Goal: Information Seeking & Learning: Learn about a topic

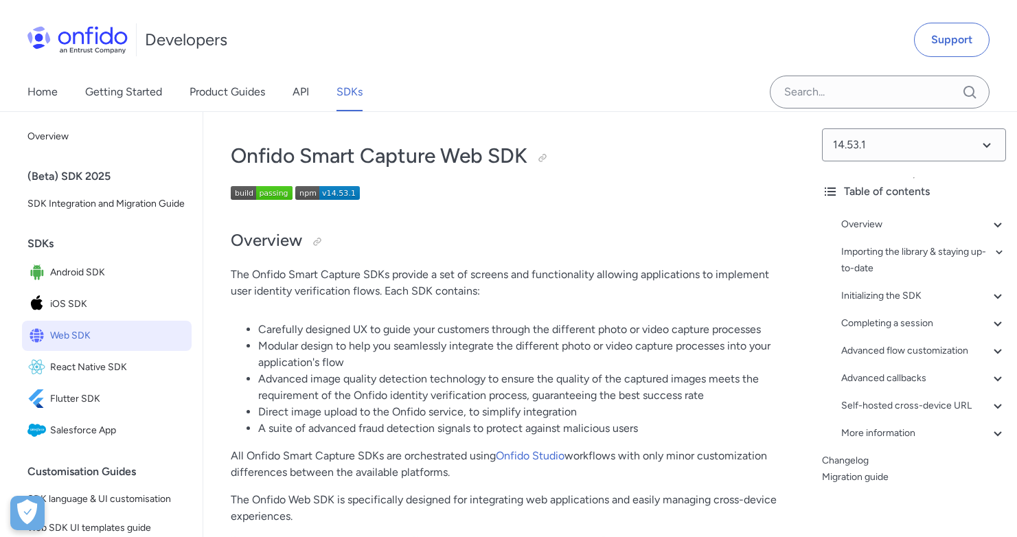
scroll to position [62, 0]
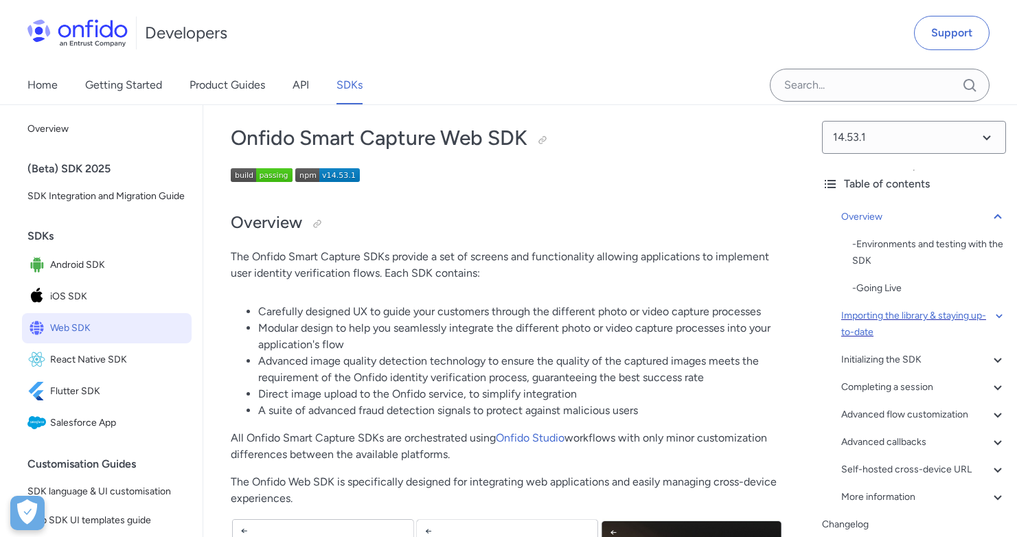
click at [889, 319] on div "Importing the library & staying up-to-date" at bounding box center [923, 324] width 165 height 33
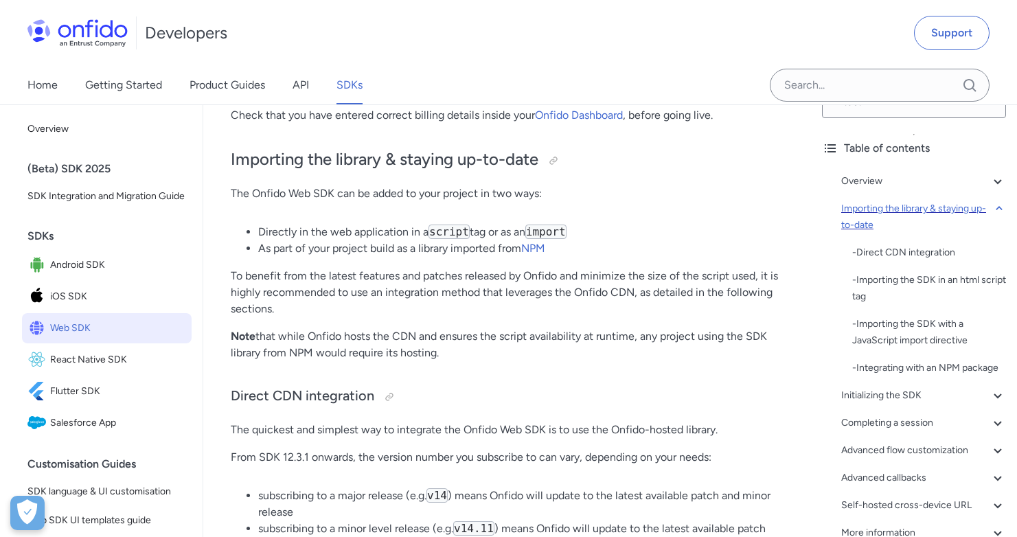
scroll to position [155, 0]
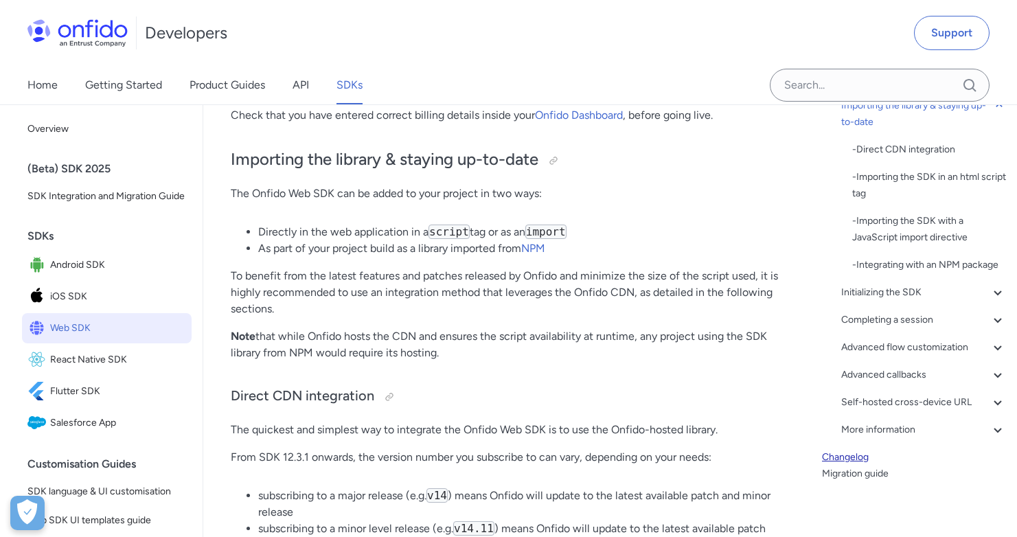
click at [849, 457] on link "Changelog" at bounding box center [914, 457] width 184 height 16
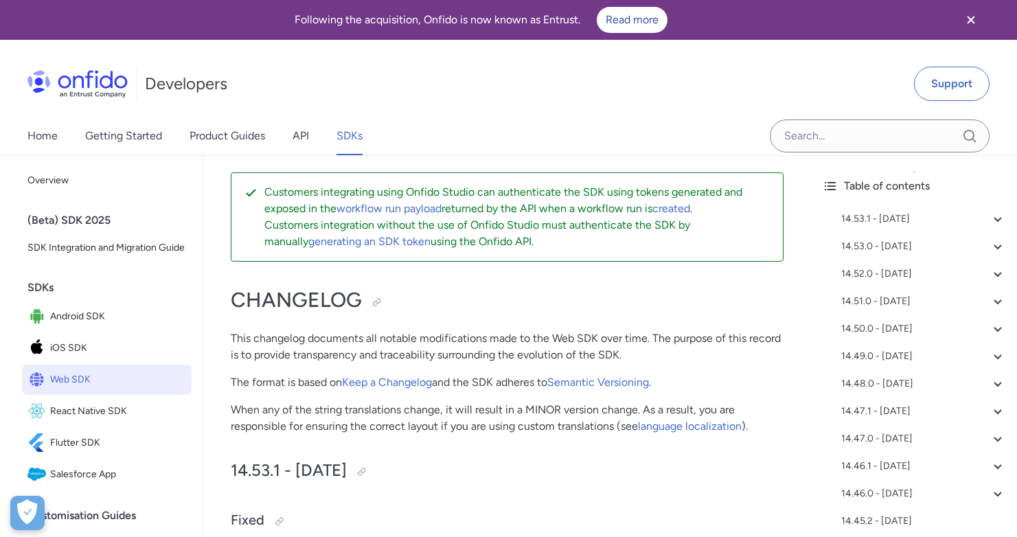
click at [401, 411] on p "When any of the string translations change, it will result in a MINOR version c…" at bounding box center [507, 418] width 553 height 33
click at [701, 408] on p "When any of the string translations change, it will result in a MINOR version c…" at bounding box center [507, 418] width 553 height 33
drag, startPoint x: 332, startPoint y: 426, endPoint x: 437, endPoint y: 426, distance: 105.1
click at [437, 426] on p "When any of the string translations change, it will result in a MINOR version c…" at bounding box center [507, 418] width 553 height 33
drag, startPoint x: 478, startPoint y: 426, endPoint x: 549, endPoint y: 427, distance: 71.4
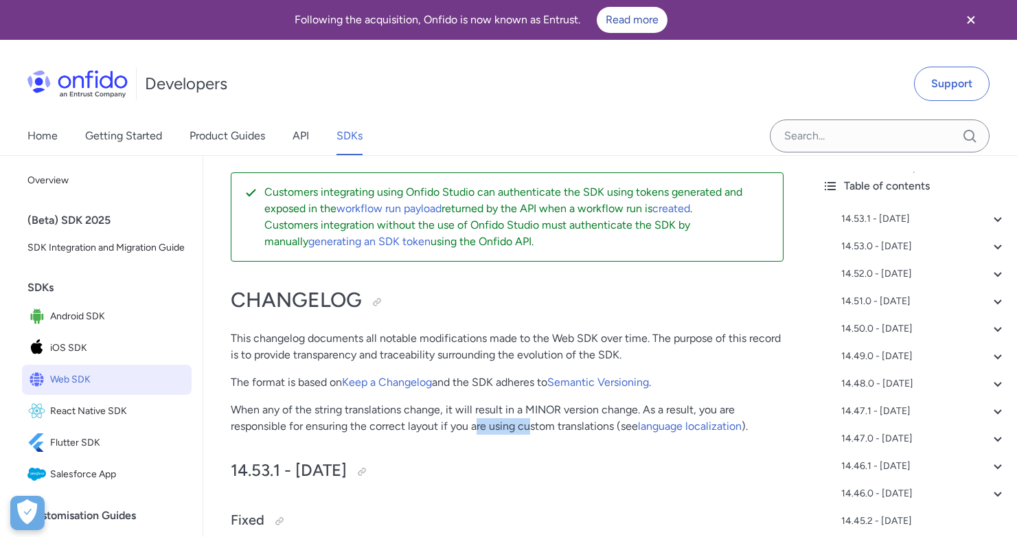
click at [533, 428] on p "When any of the string translations change, it will result in a MINOR version c…" at bounding box center [507, 418] width 553 height 33
click at [569, 427] on p "When any of the string translations change, it will result in a MINOR version c…" at bounding box center [507, 418] width 553 height 33
click at [578, 426] on p "When any of the string translations change, it will result in a MINOR version c…" at bounding box center [507, 418] width 553 height 33
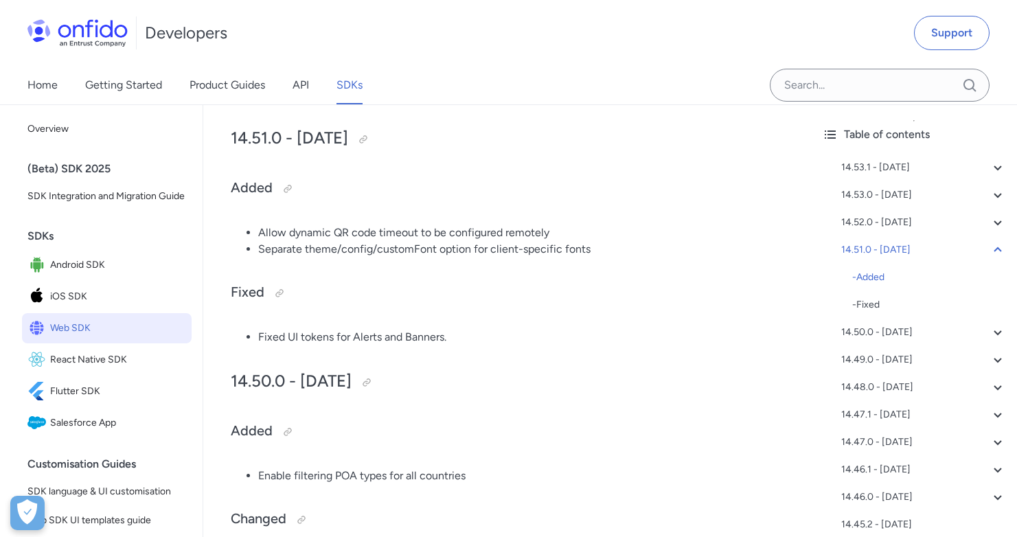
click at [76, 338] on span "Web SDK" at bounding box center [118, 328] width 136 height 19
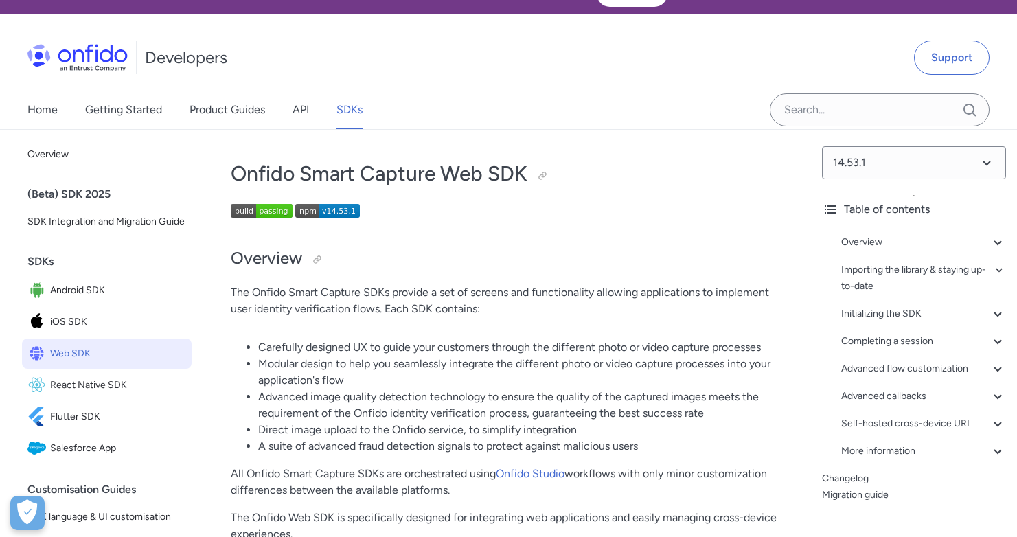
scroll to position [35, 0]
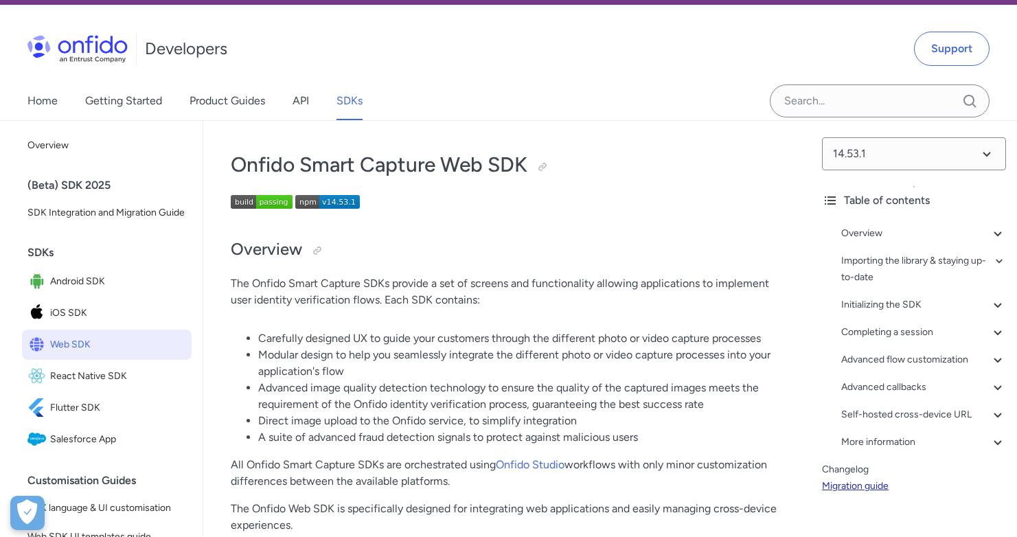
click at [844, 485] on link "Migration guide" at bounding box center [914, 486] width 184 height 16
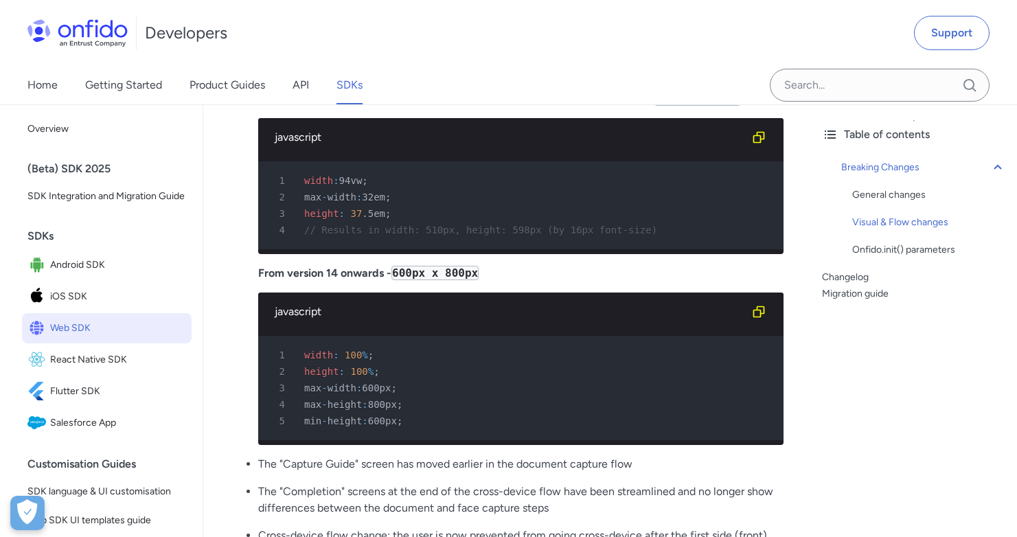
scroll to position [1108, 0]
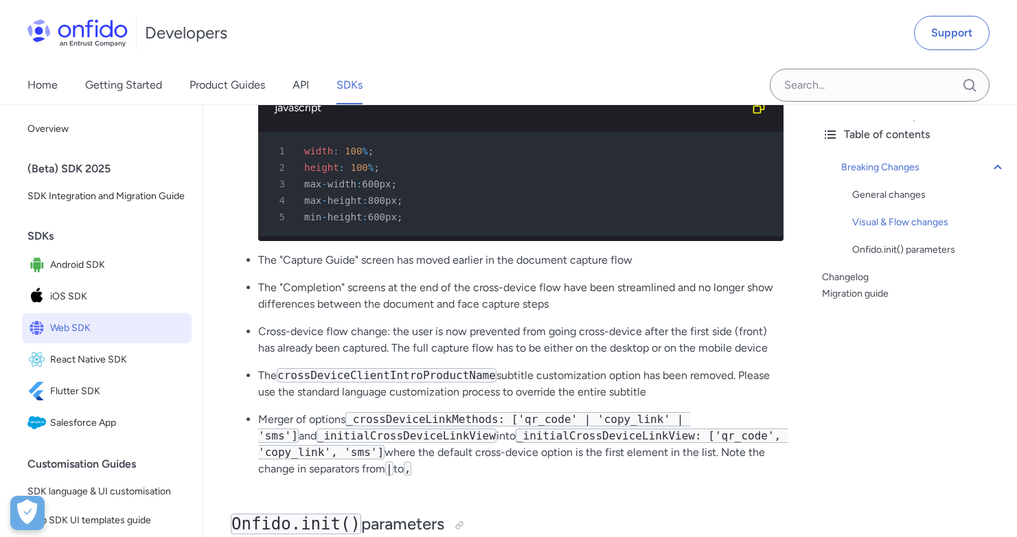
click at [258, 310] on p "The "Completion" screens at the end of the cross-device flow have been streamli…" at bounding box center [520, 295] width 525 height 33
click at [258, 308] on p "The "Completion" screens at the end of the cross-device flow have been streamli…" at bounding box center [520, 295] width 525 height 33
